Goal: Information Seeking & Learning: Learn about a topic

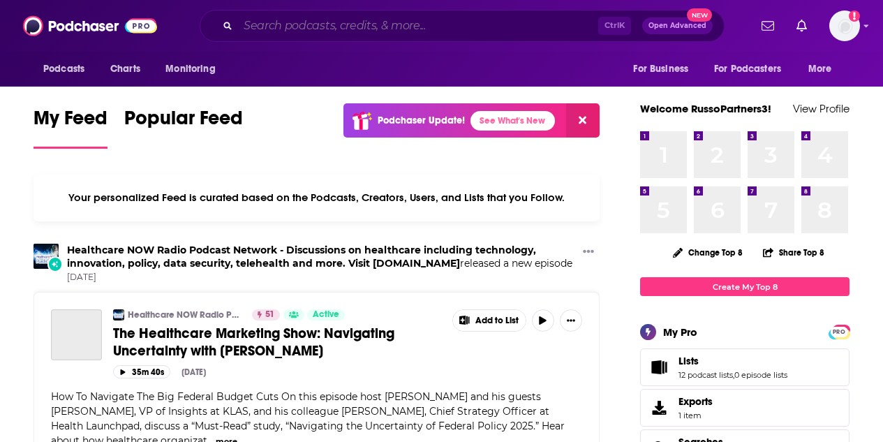
click at [406, 20] on input "Search podcasts, credits, & more..." at bounding box center [418, 26] width 360 height 22
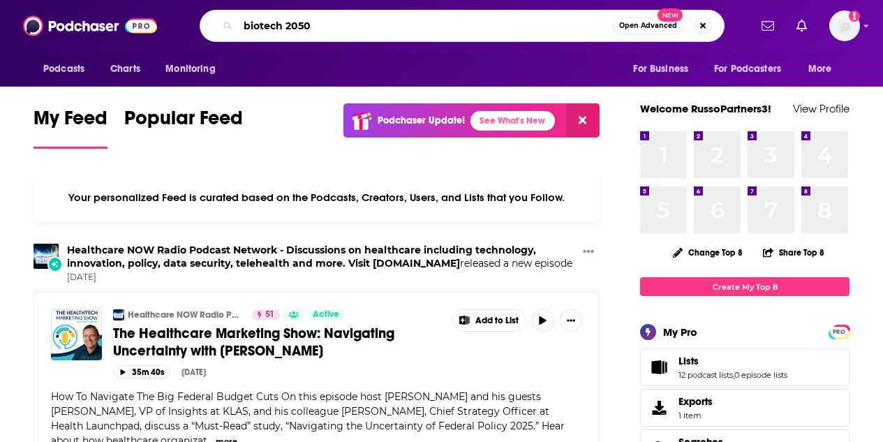
type input "biotech 2050"
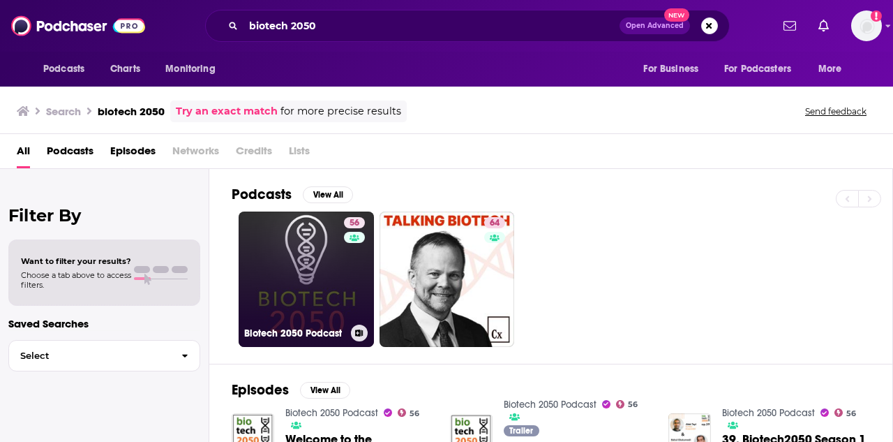
click at [288, 303] on link "56 Biotech 2050 Podcast" at bounding box center [306, 278] width 135 height 135
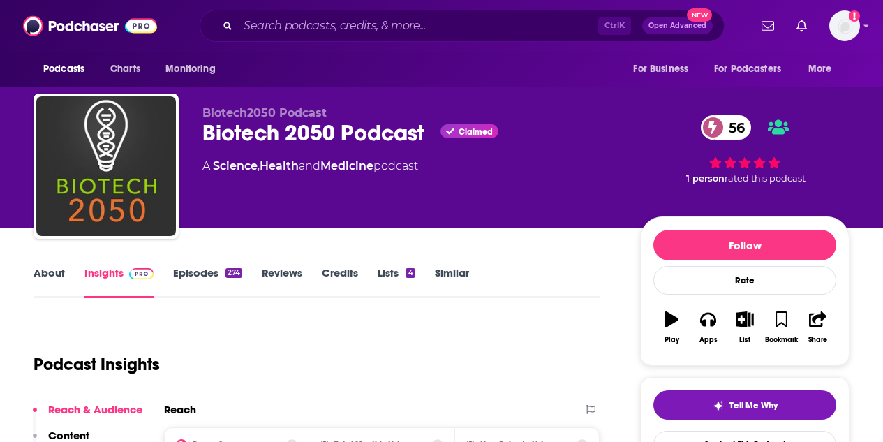
scroll to position [70, 0]
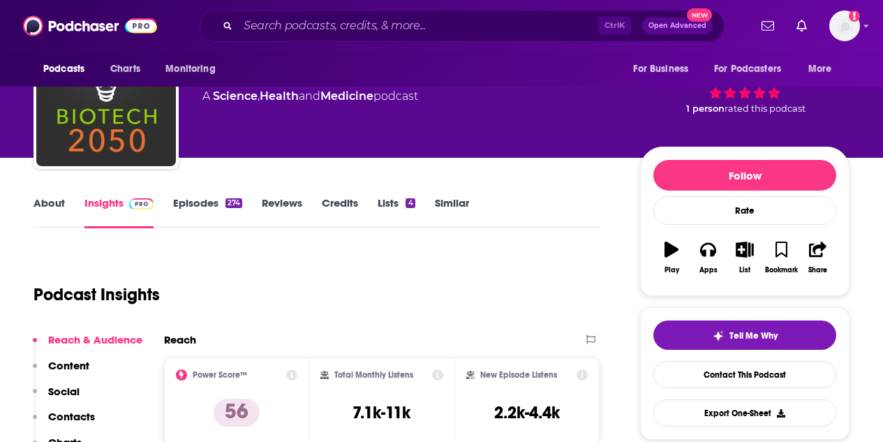
click at [43, 202] on link "About" at bounding box center [49, 212] width 31 height 32
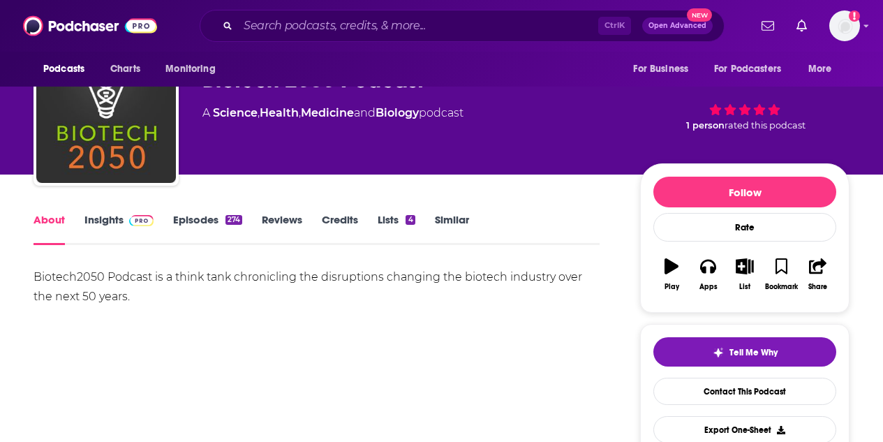
scroll to position [70, 0]
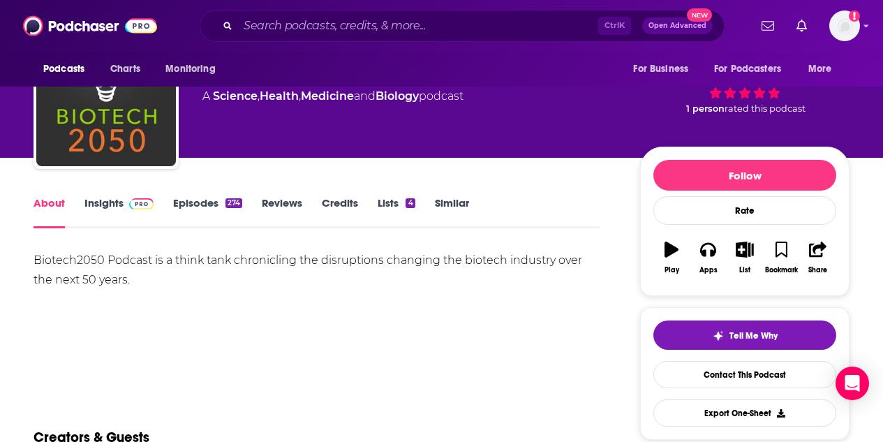
click at [116, 207] on link "Insights" at bounding box center [118, 212] width 69 height 32
